Goal: Task Accomplishment & Management: Manage account settings

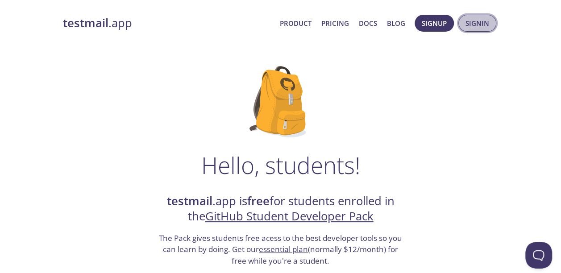
click at [475, 22] on span "Signin" at bounding box center [478, 23] width 24 height 12
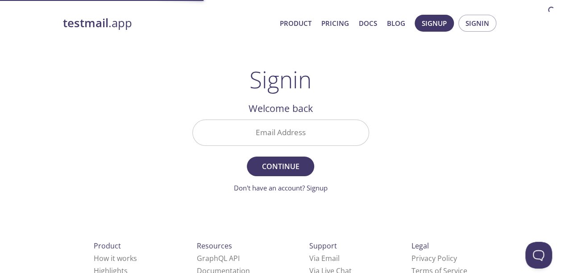
click at [279, 130] on input "Email Address" at bounding box center [281, 132] width 176 height 25
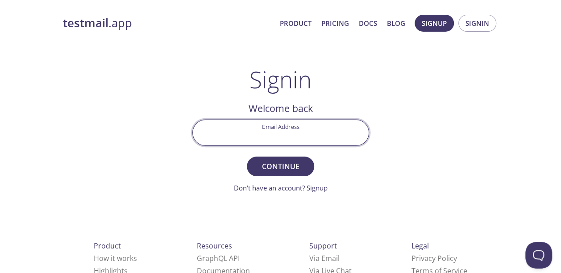
type input "[EMAIL_ADDRESS][DOMAIN_NAME]"
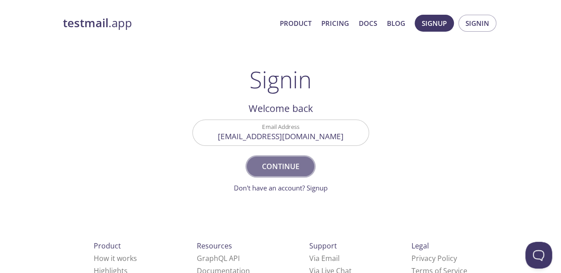
click at [300, 168] on span "Continue" at bounding box center [280, 166] width 47 height 13
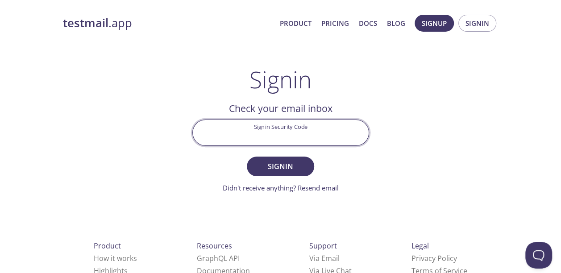
click at [286, 134] on input "Signin Security Code" at bounding box center [281, 132] width 176 height 25
click at [411, 157] on div "testmail .app Product Pricing Docs Blog Signup Signin Signin Welcome back Email…" at bounding box center [280, 195] width 457 height 372
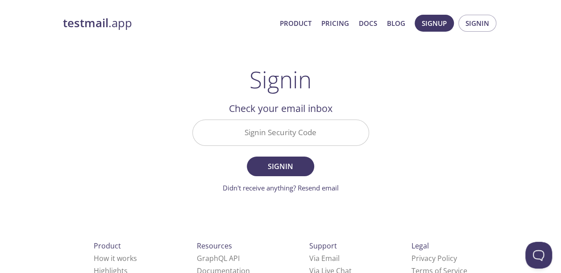
click at [284, 141] on input "Signin Security Code" at bounding box center [281, 132] width 176 height 25
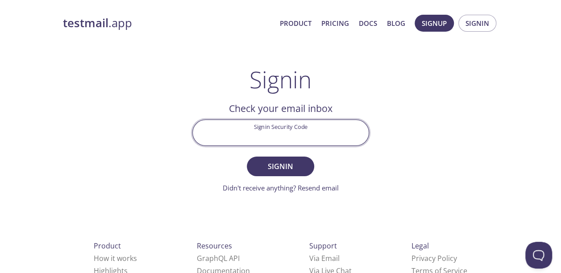
paste input "ZU9AJMH"
type input "ZU9AJMH"
click at [284, 165] on span "Signin" at bounding box center [280, 166] width 47 height 13
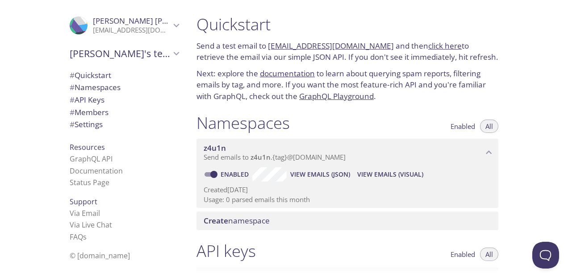
click at [171, 46] on div "[PERSON_NAME]'s team" at bounding box center [124, 53] width 123 height 23
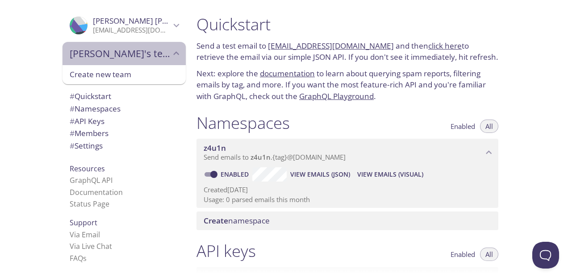
click at [171, 46] on div "[PERSON_NAME]'s team" at bounding box center [124, 53] width 123 height 23
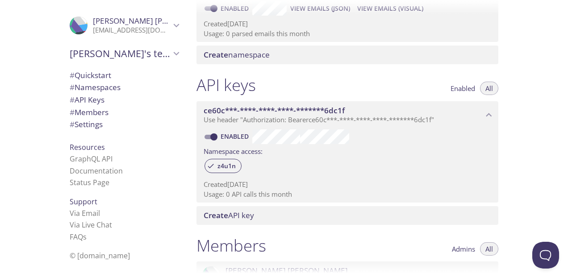
scroll to position [134, 0]
